Goal: Information Seeking & Learning: Learn about a topic

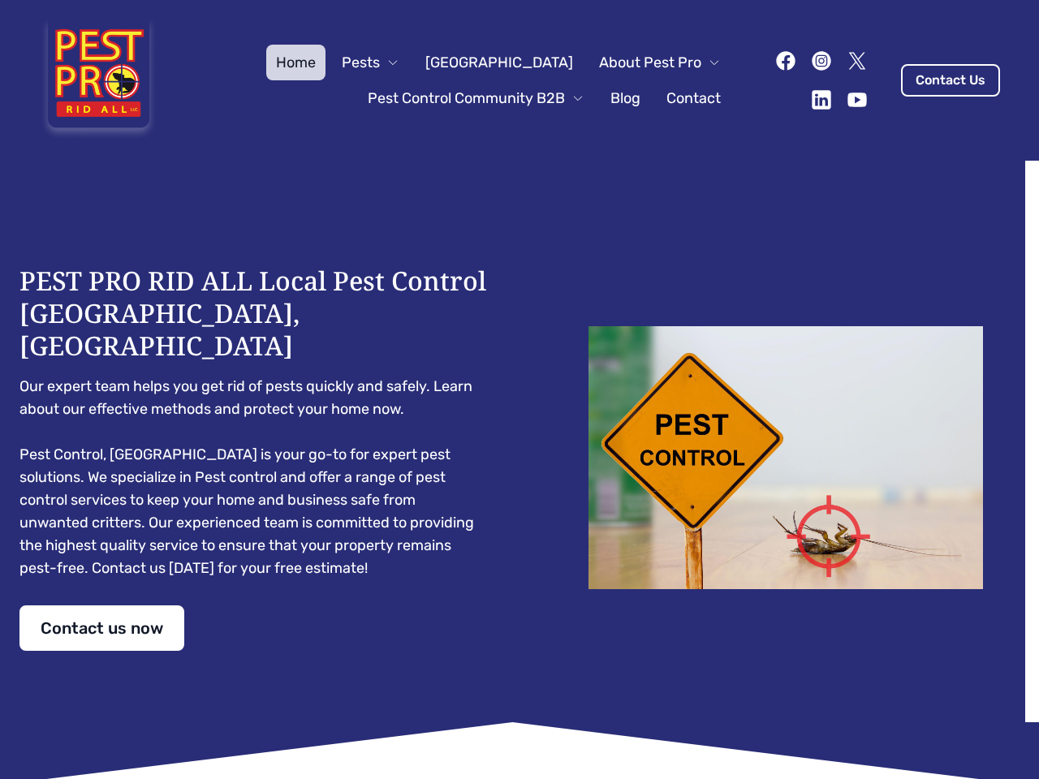
click at [519, 390] on div "PEST PRO RID ALL Local Pest Control [GEOGRAPHIC_DATA], [GEOGRAPHIC_DATA] Our ex…" at bounding box center [519, 458] width 1000 height 386
click at [380, 62] on span "Pests" at bounding box center [361, 62] width 38 height 23
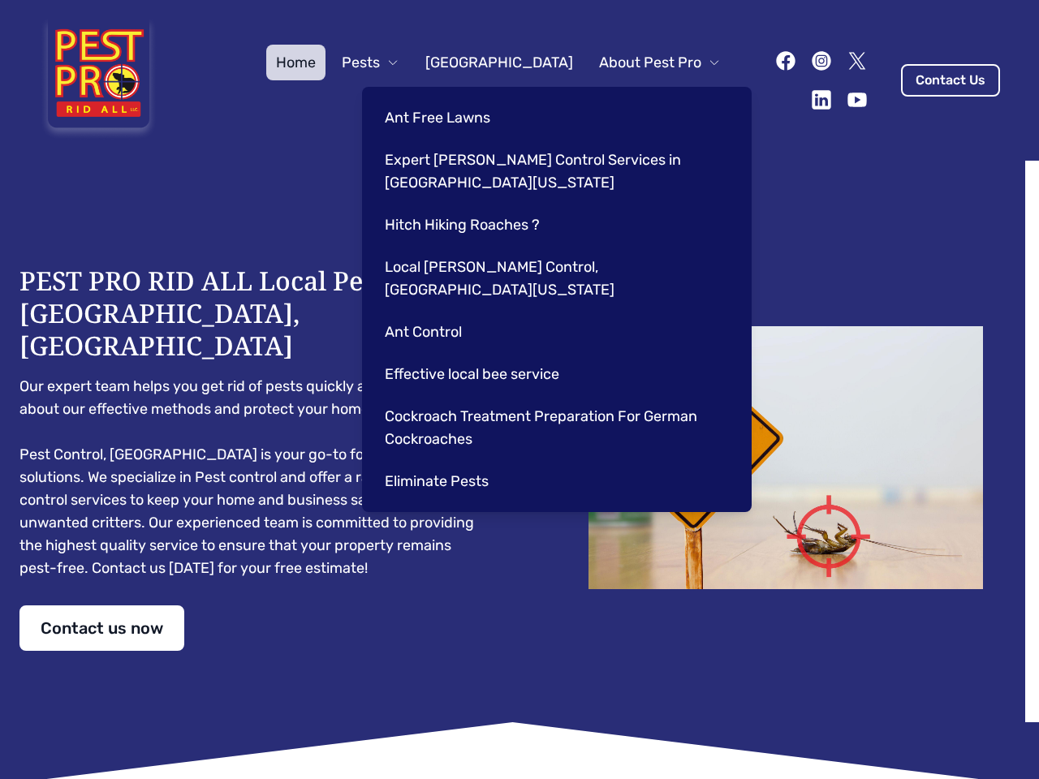
click at [643, 62] on span "About Pest Pro" at bounding box center [650, 62] width 102 height 23
click at [459, 98] on div "Ant Free Lawns Expert [PERSON_NAME] Control Services in [GEOGRAPHIC_DATA] [US_S…" at bounding box center [557, 299] width 390 height 425
